Goal: Task Accomplishment & Management: Use online tool/utility

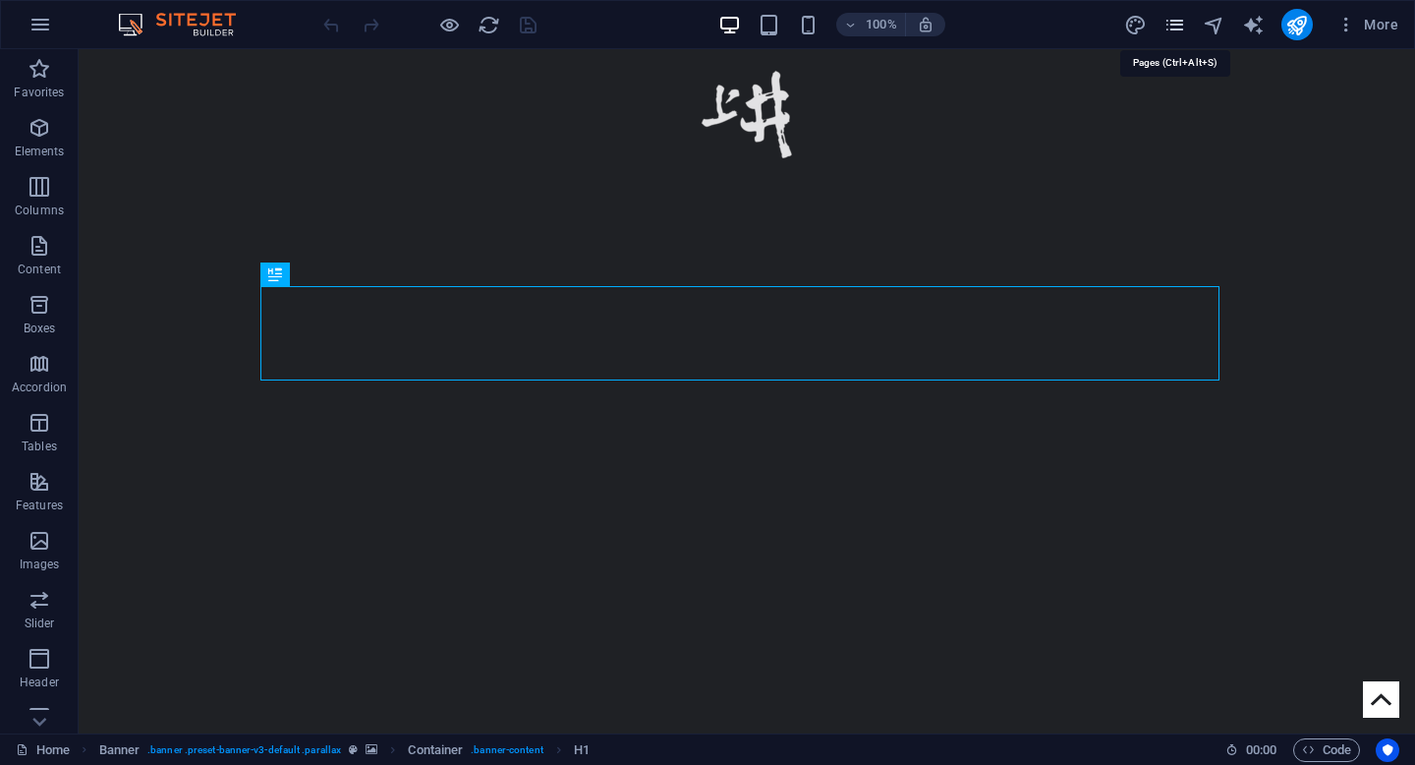
click at [1168, 28] on icon "pages" at bounding box center [1175, 25] width 23 height 23
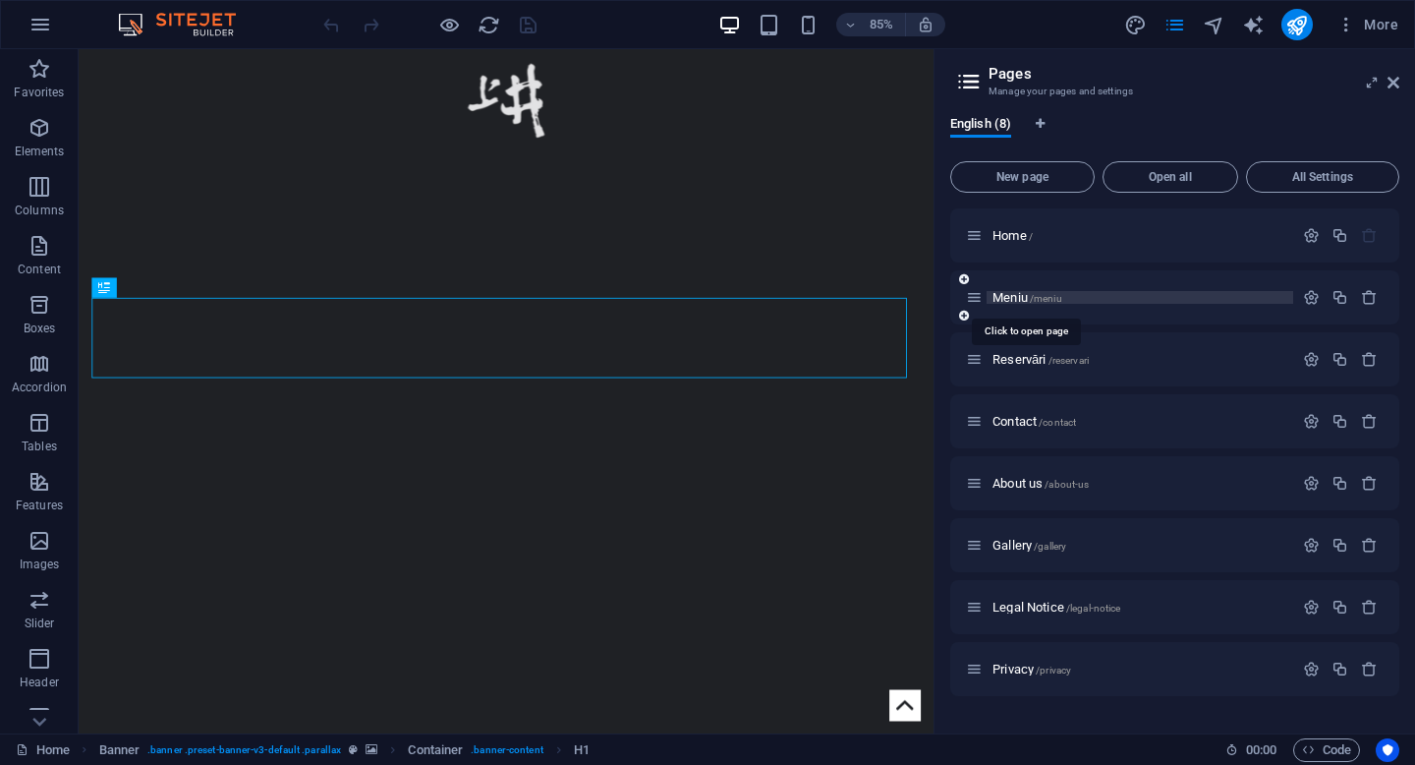
click at [1004, 298] on span "Meniu /meniu" at bounding box center [1028, 297] width 70 height 15
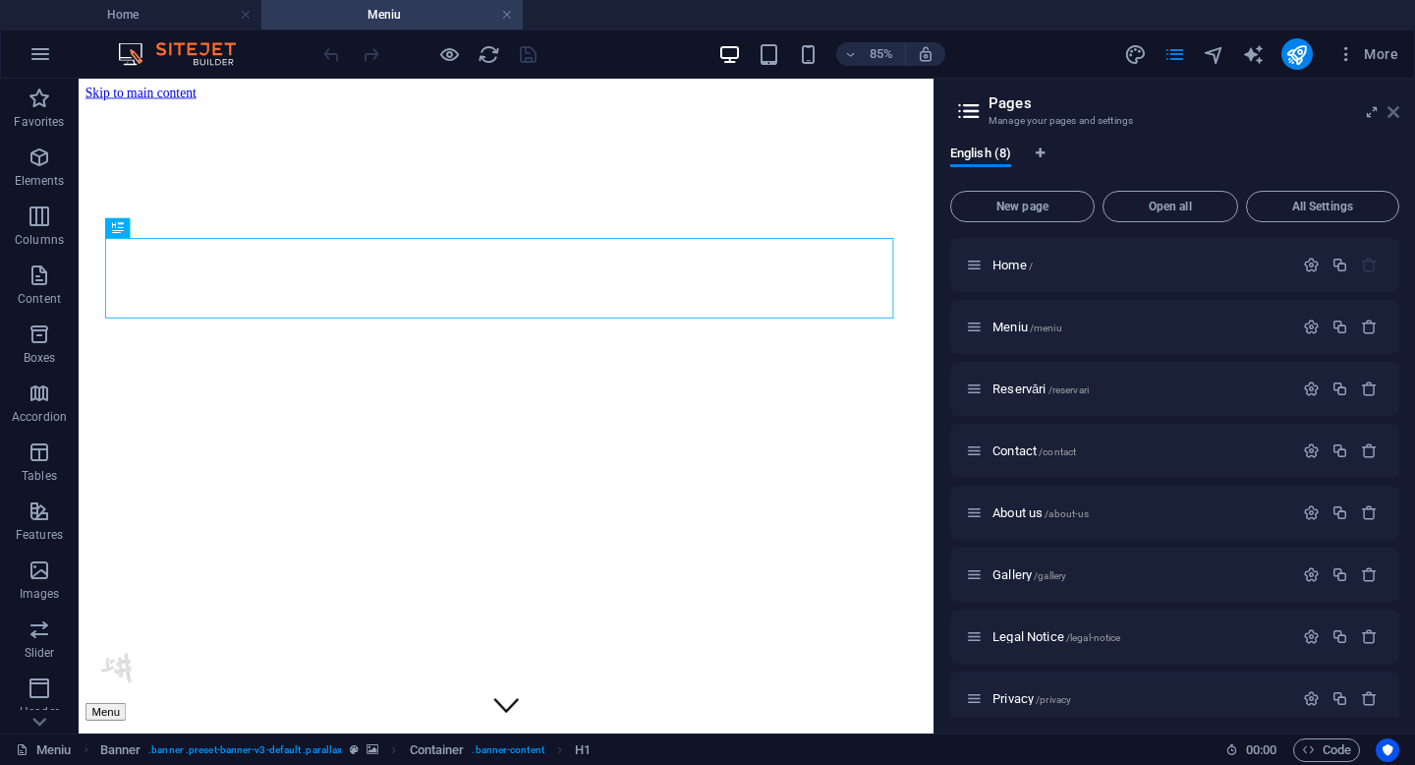
click at [1395, 114] on icon at bounding box center [1394, 112] width 12 height 16
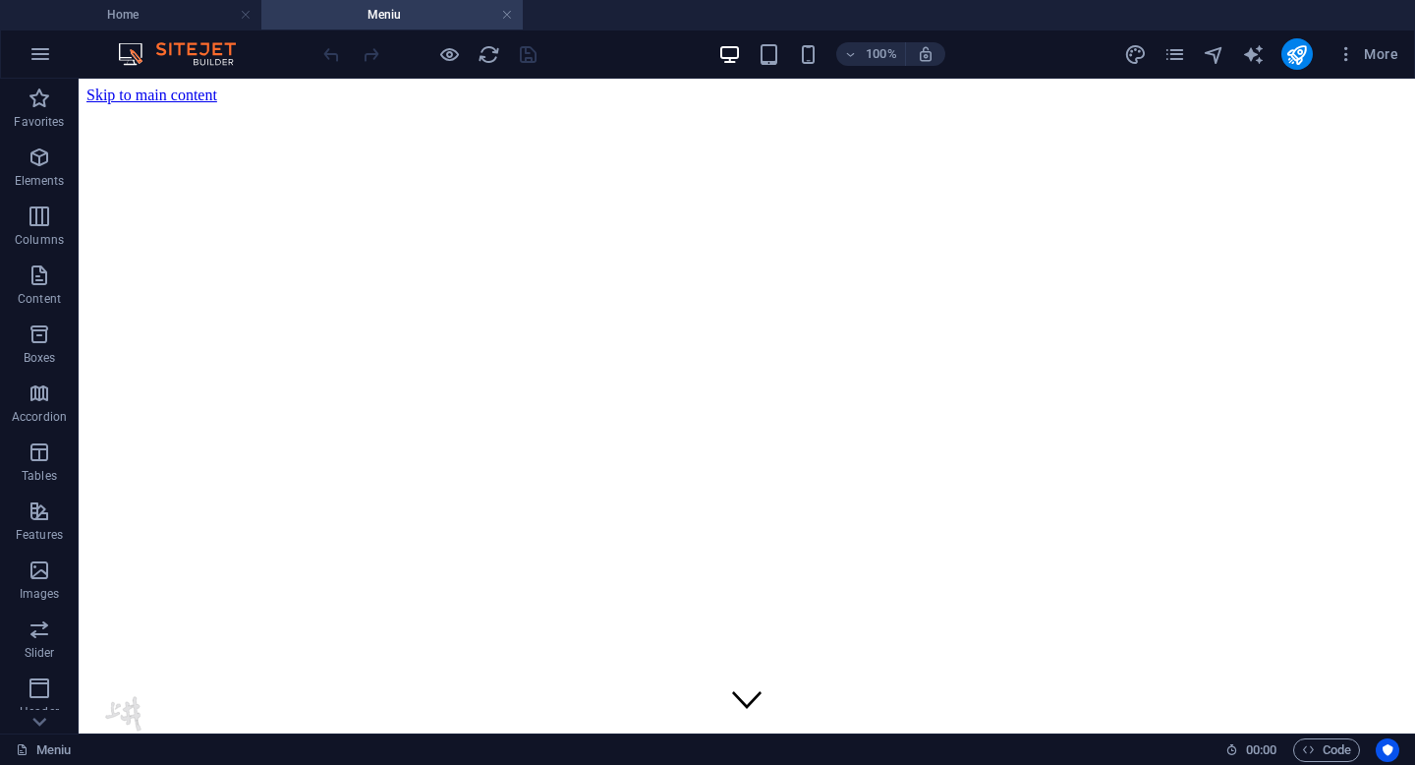
scroll to position [15, 0]
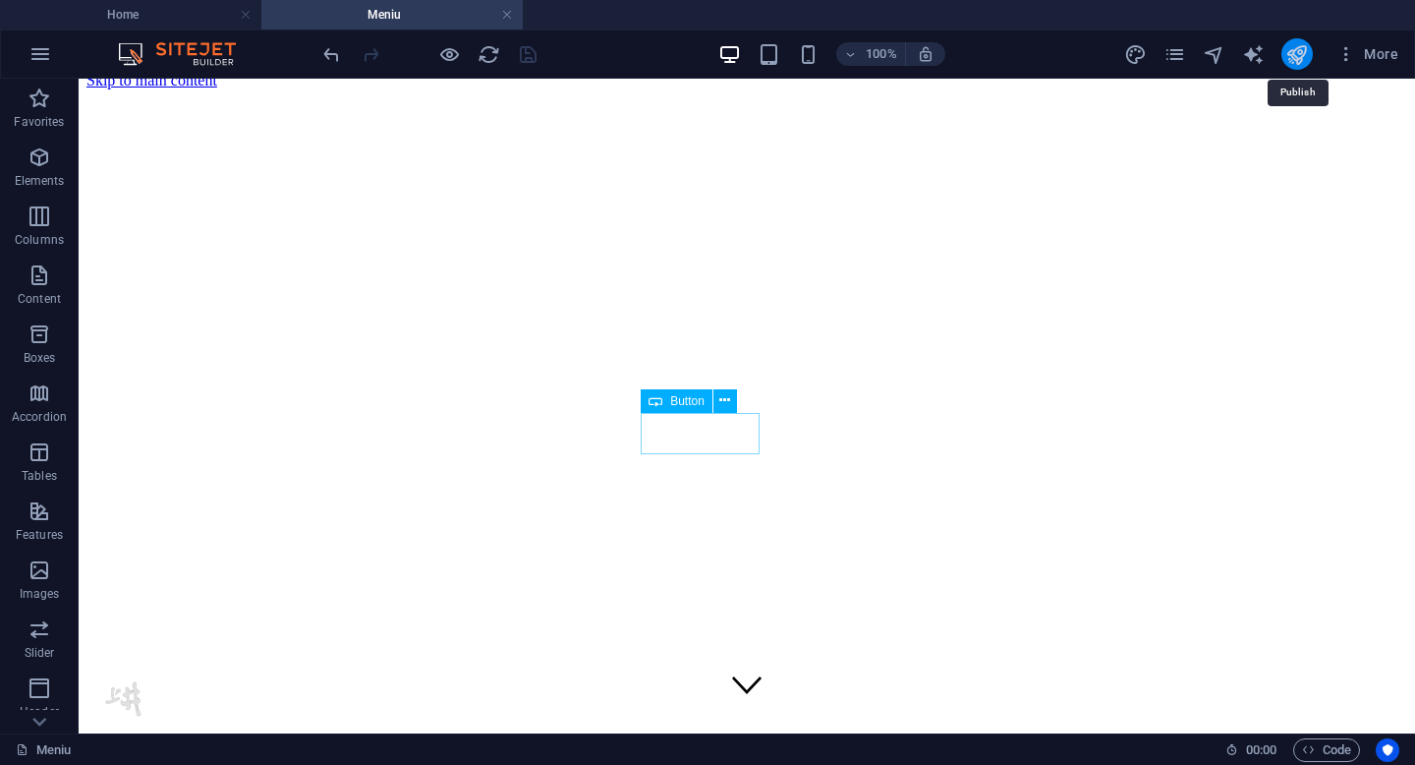
click at [1296, 58] on icon "publish" at bounding box center [1296, 54] width 23 height 23
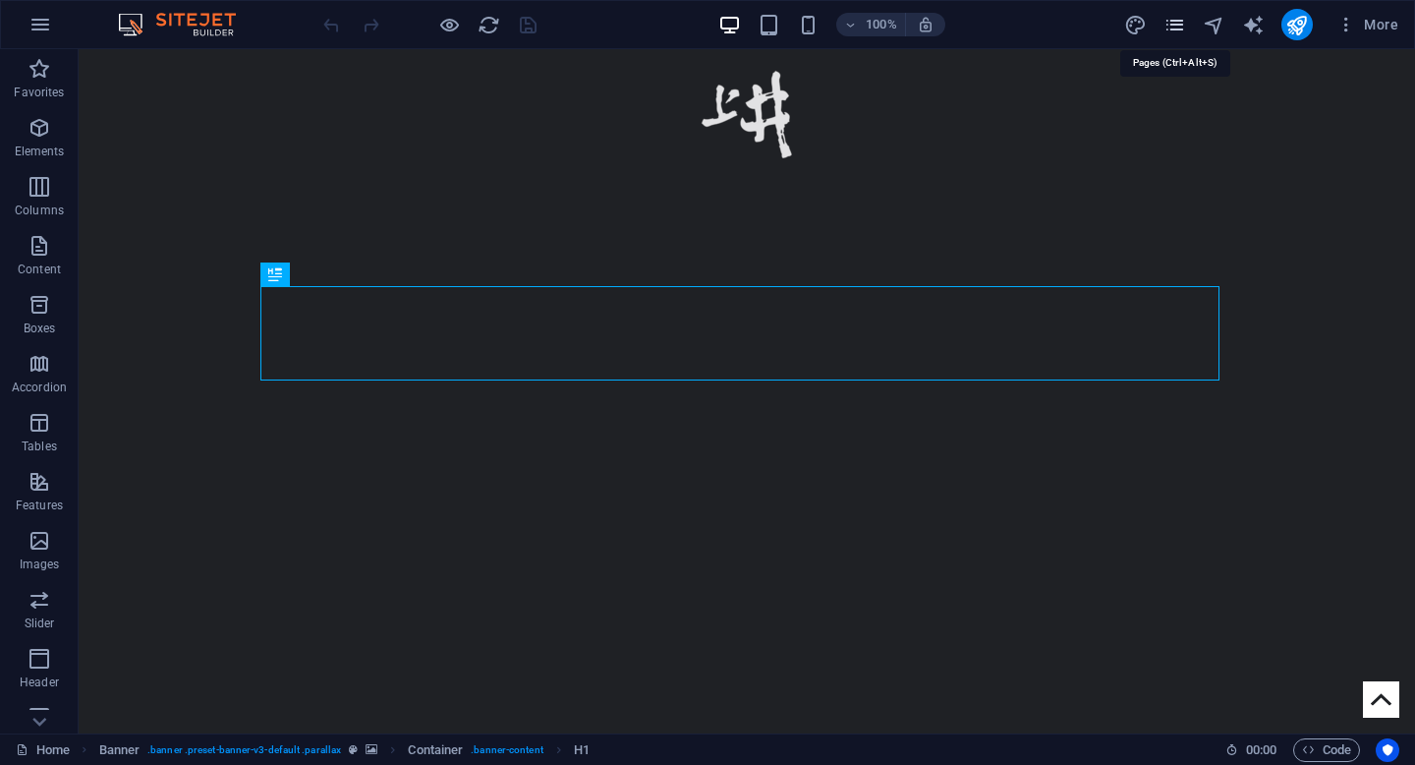
click at [1176, 20] on icon "pages" at bounding box center [1175, 25] width 23 height 23
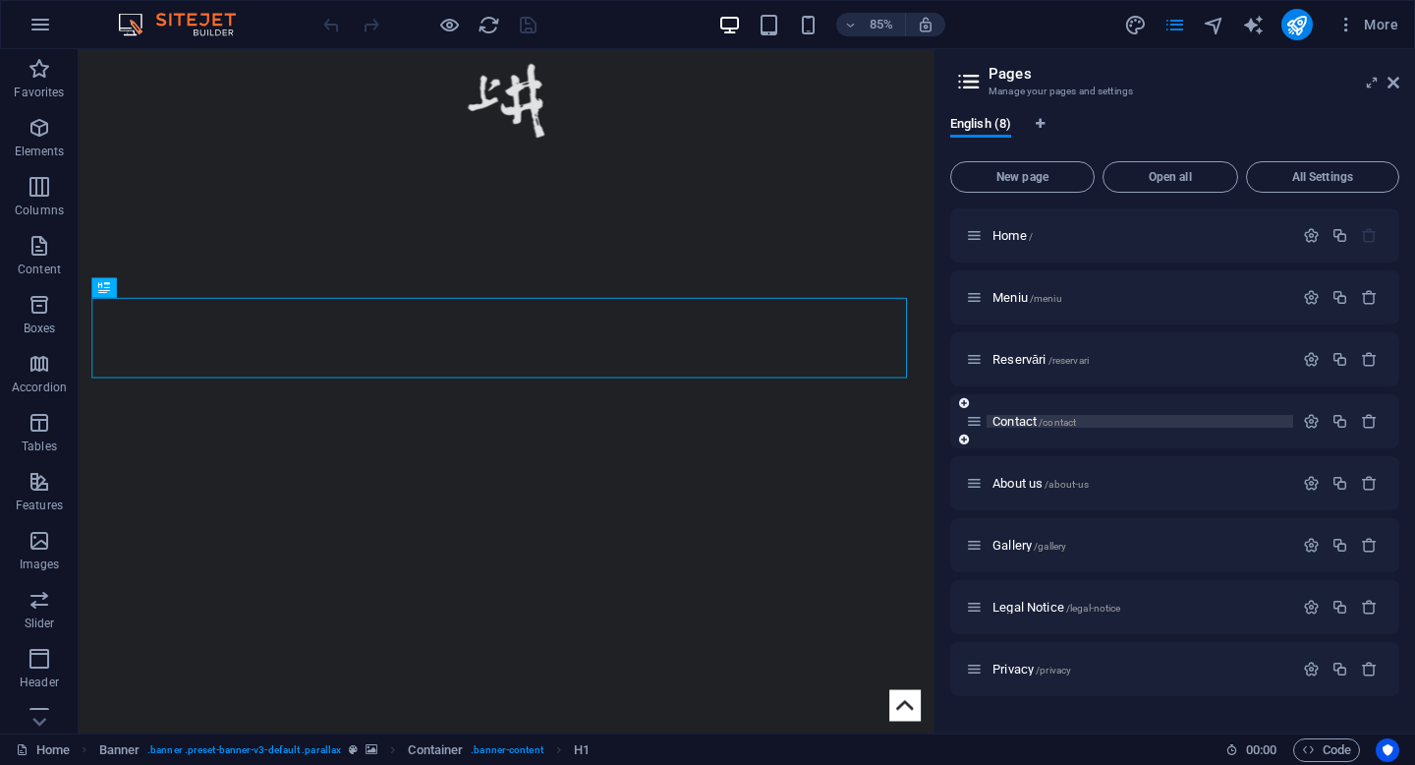
click at [1020, 421] on span "Contact /contact" at bounding box center [1035, 421] width 84 height 15
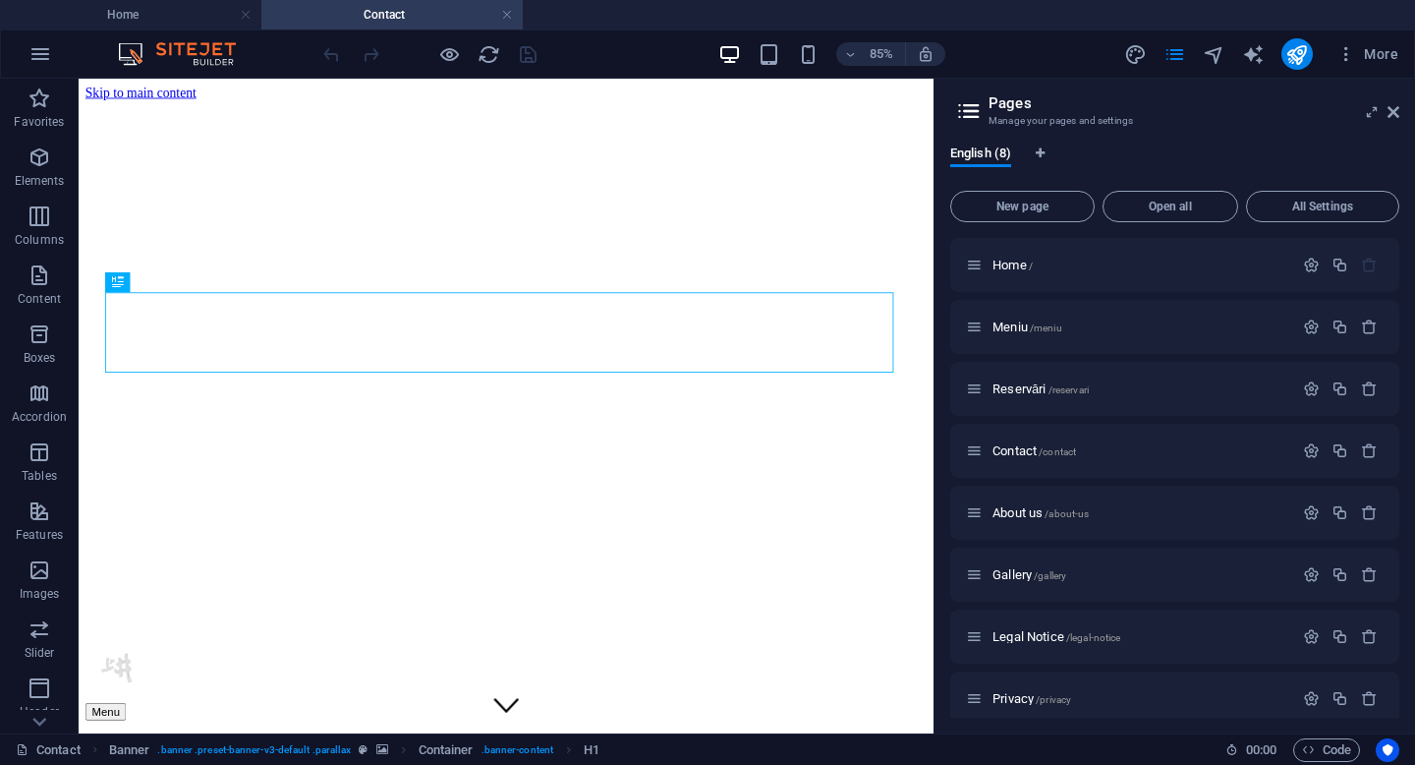
click at [1399, 107] on aside "Pages Manage your pages and settings English (8) New page Open all All Settings…" at bounding box center [1175, 406] width 482 height 654
click at [1393, 116] on icon at bounding box center [1394, 112] width 12 height 16
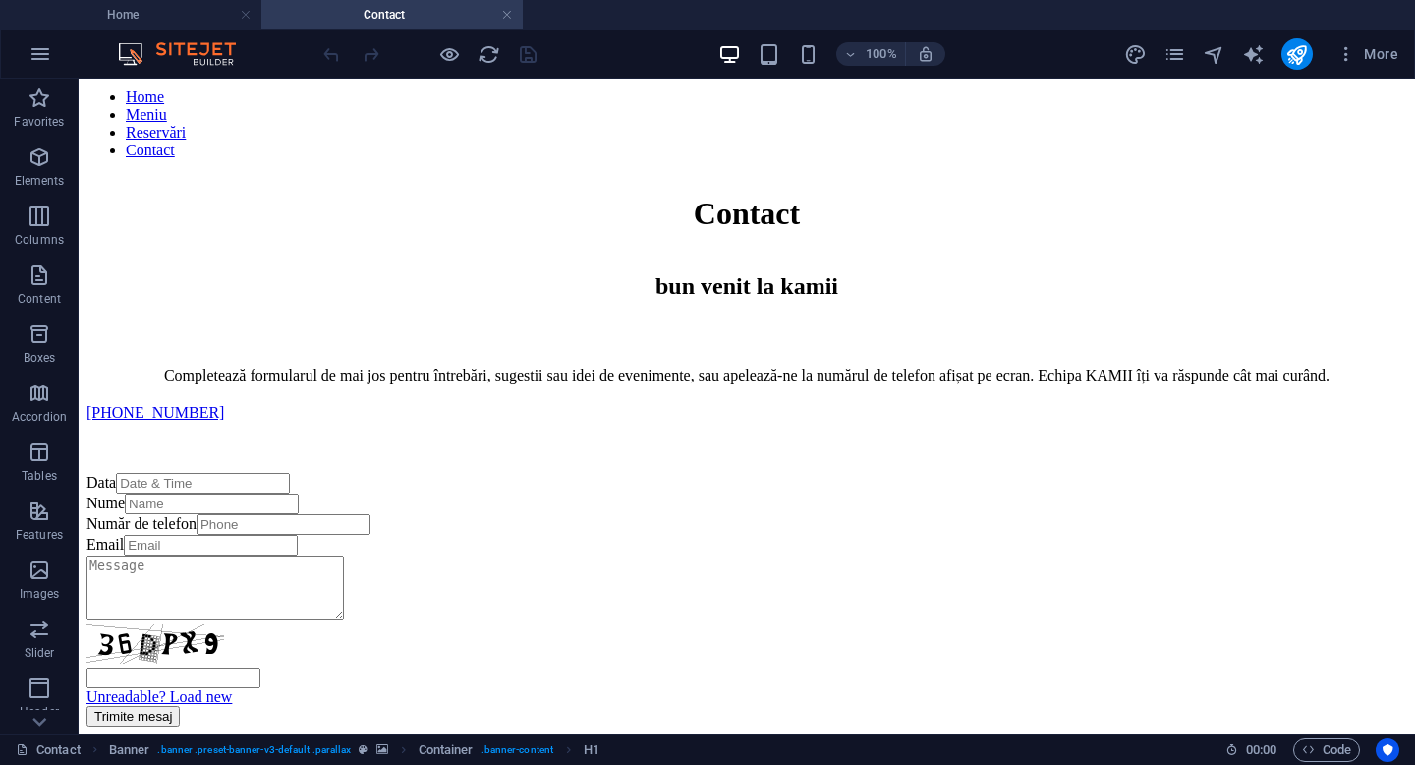
scroll to position [754, 0]
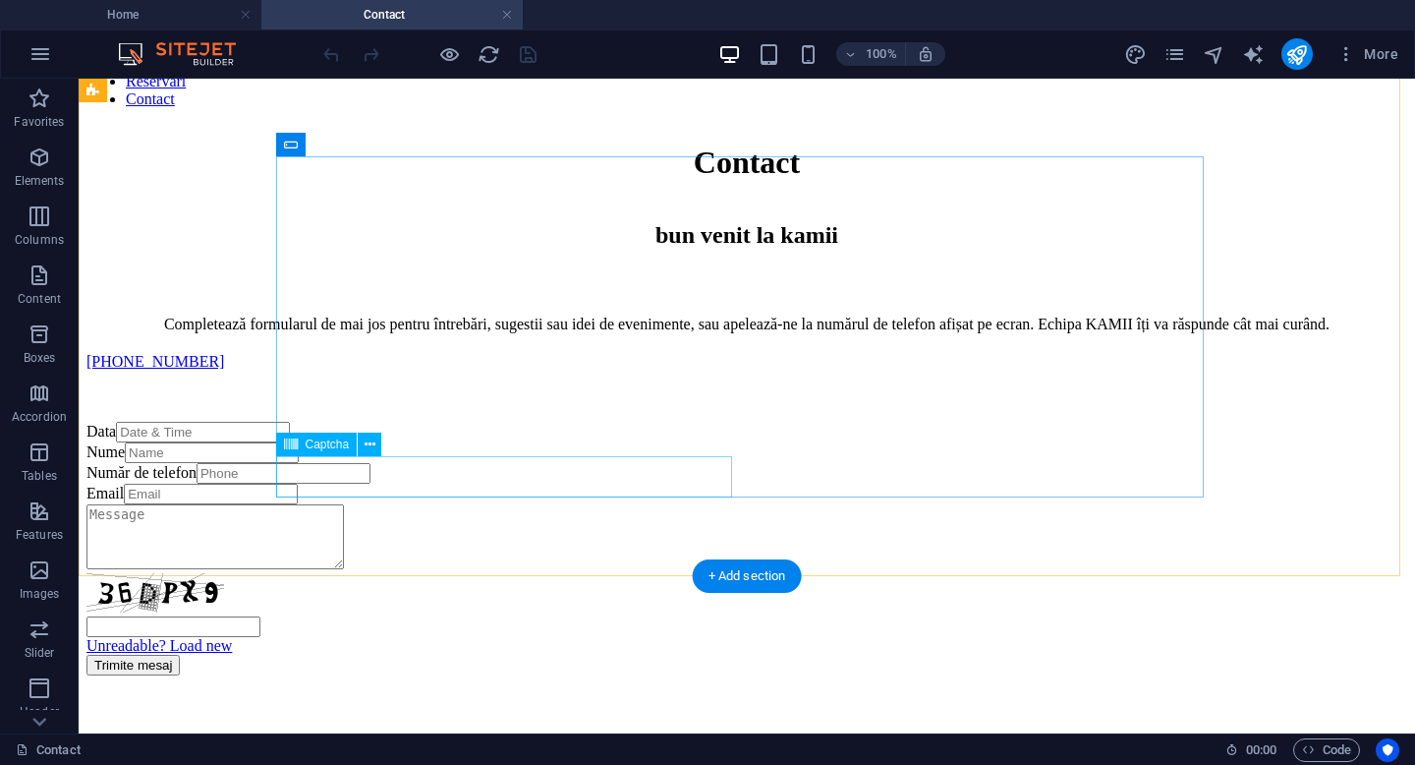
click at [330, 573] on div "Unreadable? Load new" at bounding box center [746, 614] width 1321 height 82
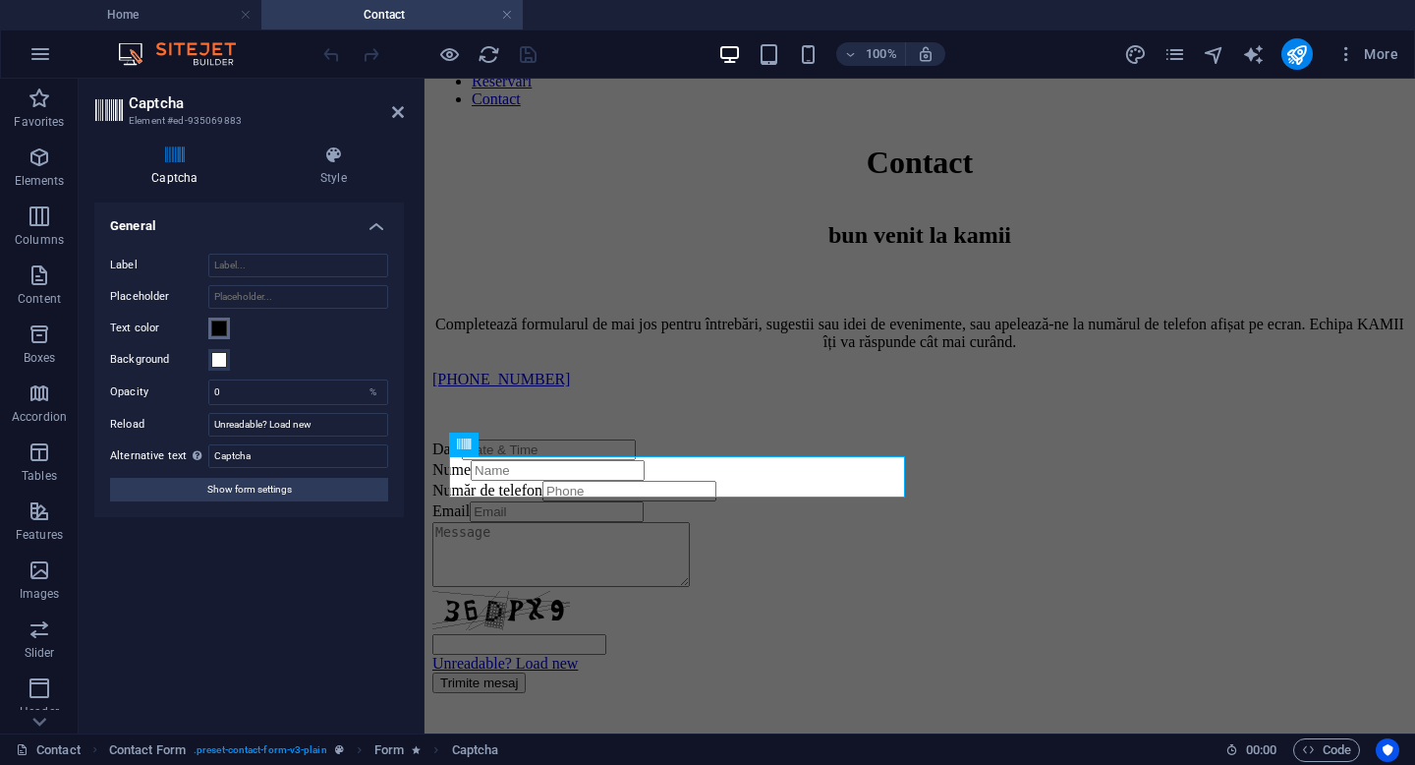
click at [213, 330] on span at bounding box center [219, 328] width 16 height 16
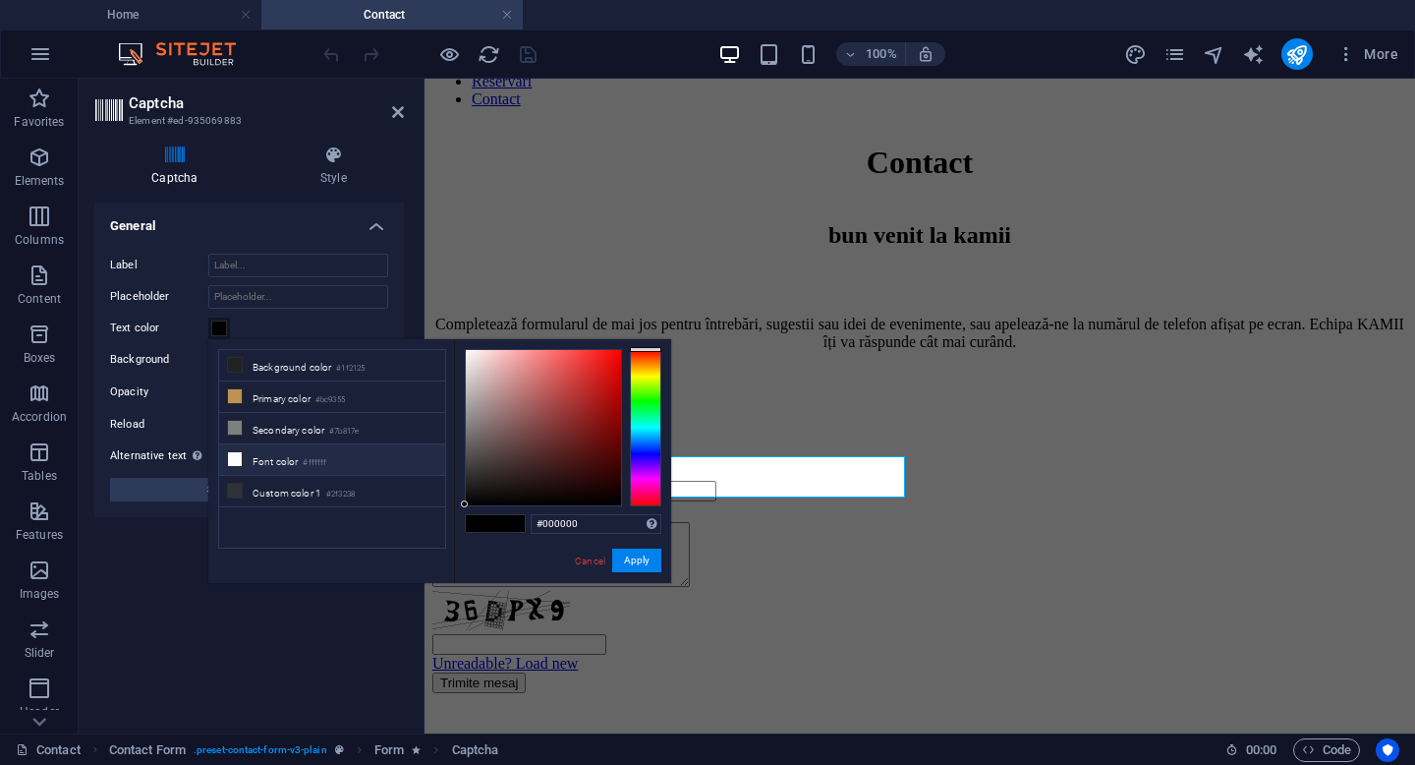
click at [233, 462] on icon at bounding box center [235, 459] width 14 height 14
type input "#ffffff"
click at [635, 557] on button "Apply" at bounding box center [636, 560] width 49 height 24
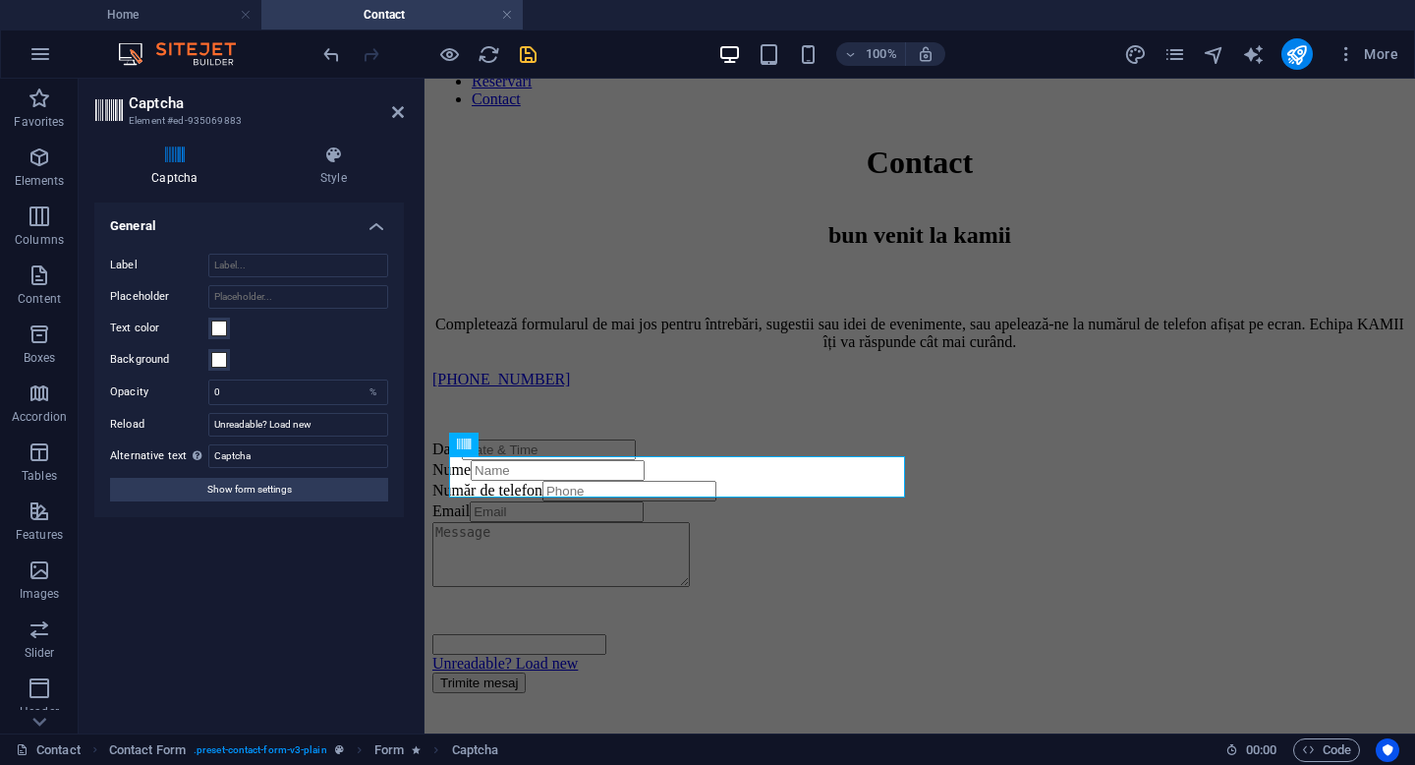
click at [524, 50] on icon "save" at bounding box center [528, 54] width 23 height 23
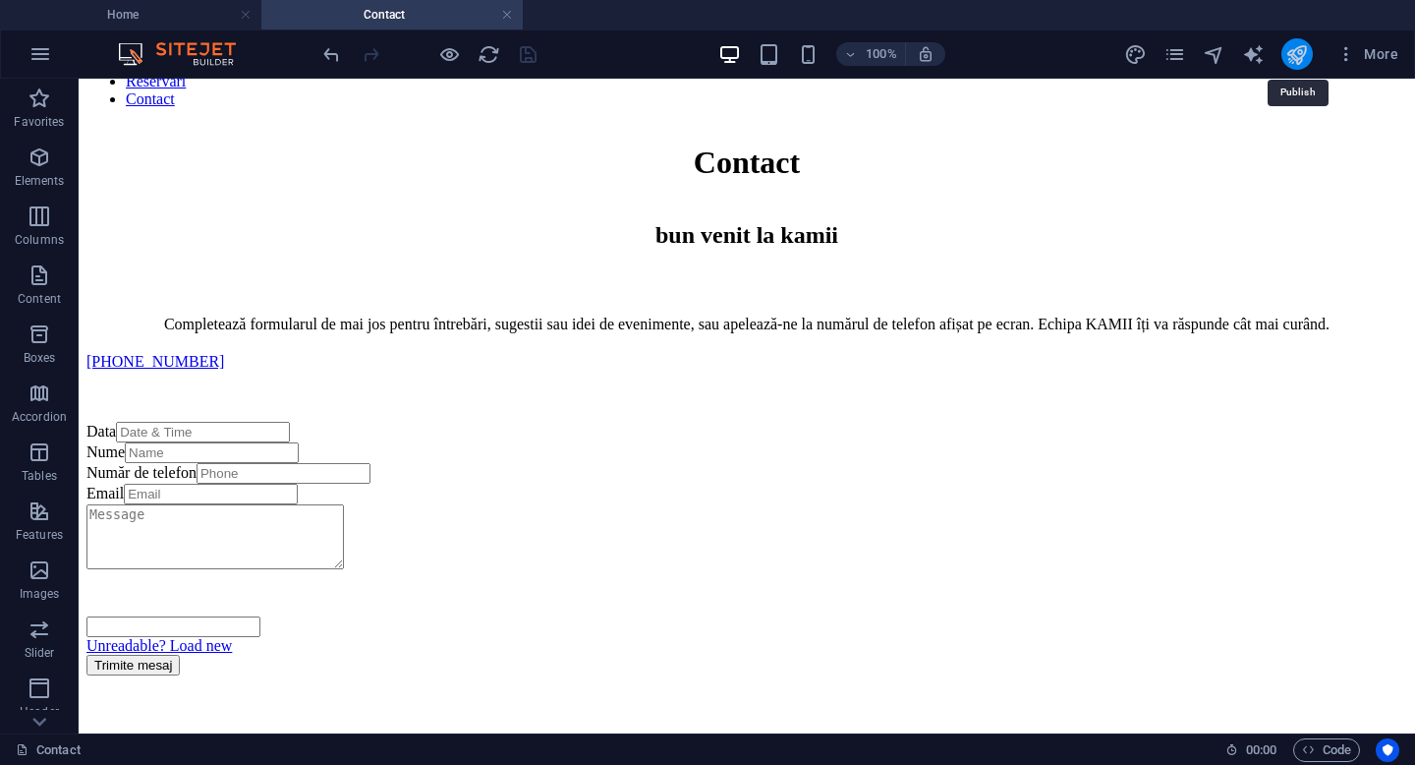
click at [1289, 58] on icon "publish" at bounding box center [1296, 54] width 23 height 23
